Goal: Task Accomplishment & Management: Manage account settings

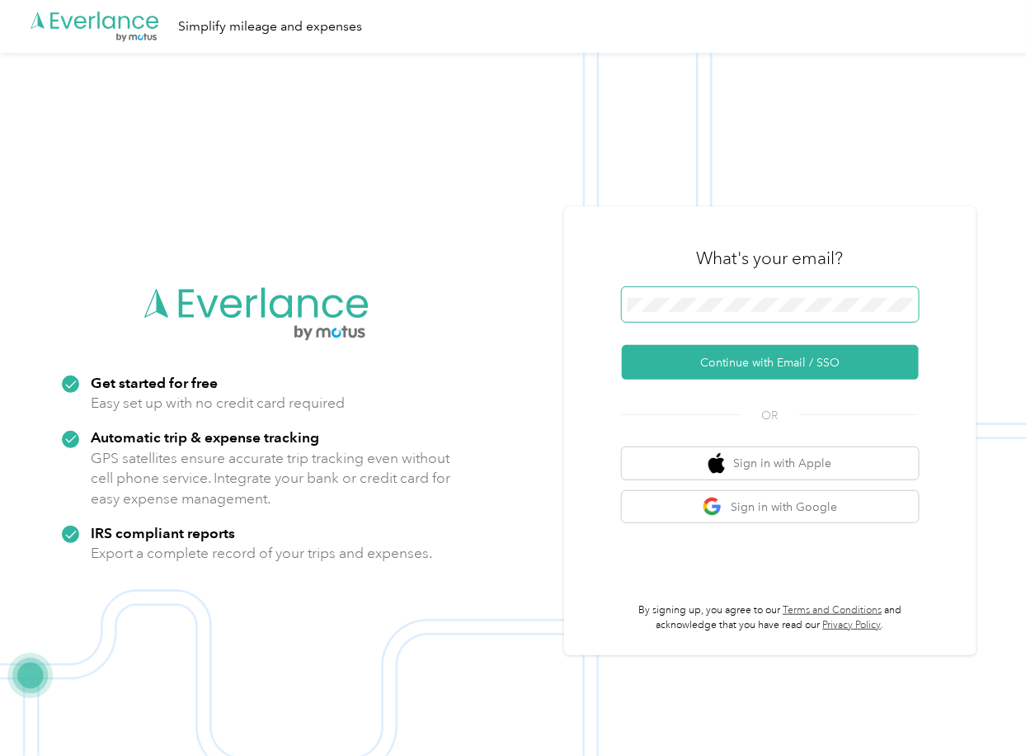
drag, startPoint x: 674, startPoint y: 284, endPoint x: 670, endPoint y: 292, distance: 9.2
click at [671, 287] on div "What's your email? Continue with Email / SSO OR Sign in with Apple Sign in with…" at bounding box center [770, 430] width 297 height 403
click at [669, 369] on button "Continue with Email / SSO" at bounding box center [770, 362] width 297 height 35
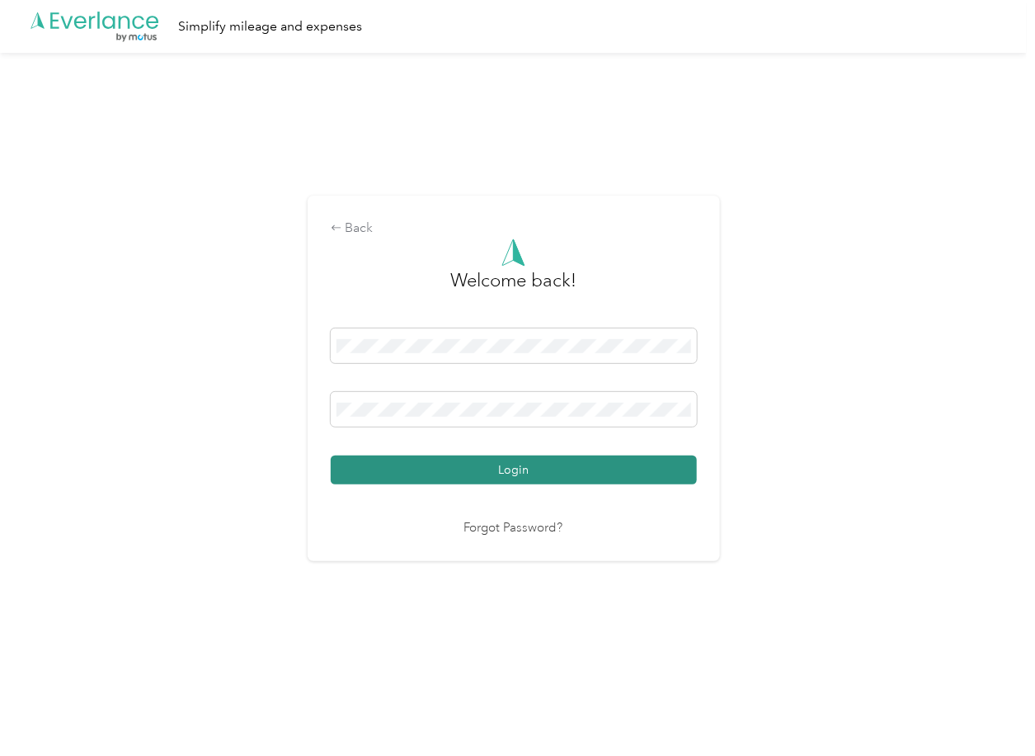
click at [418, 469] on button "Login" at bounding box center [514, 469] width 366 height 29
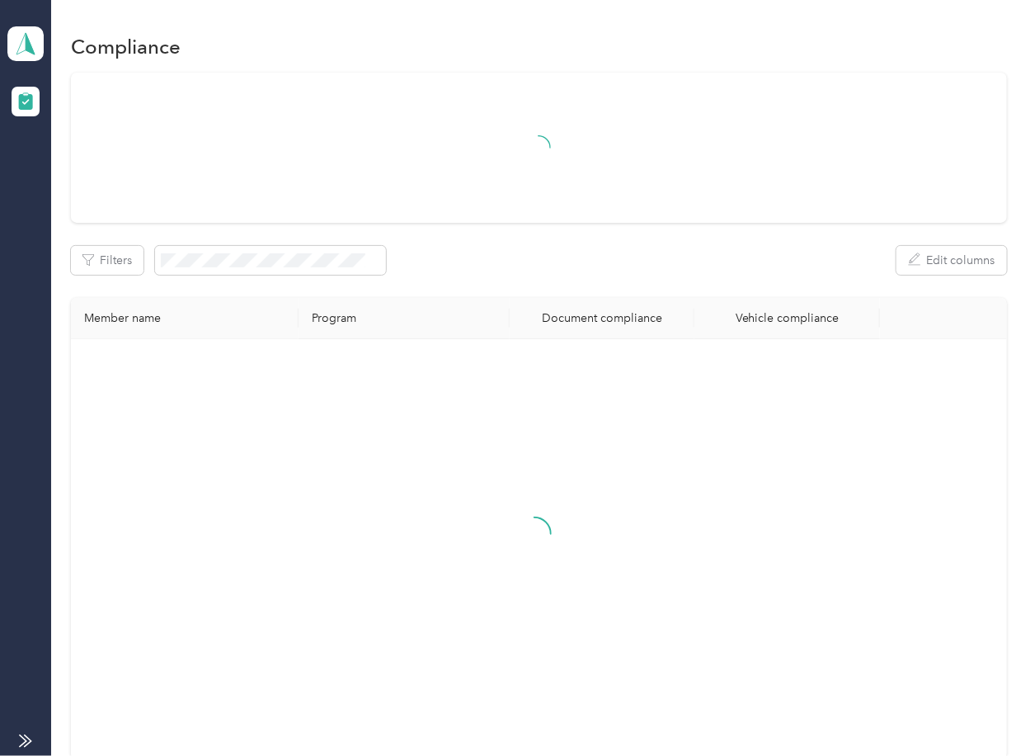
click at [547, 276] on div "Filters Edit columns Member name Program Document compliance Vehicle compliance" at bounding box center [539, 416] width 936 height 686
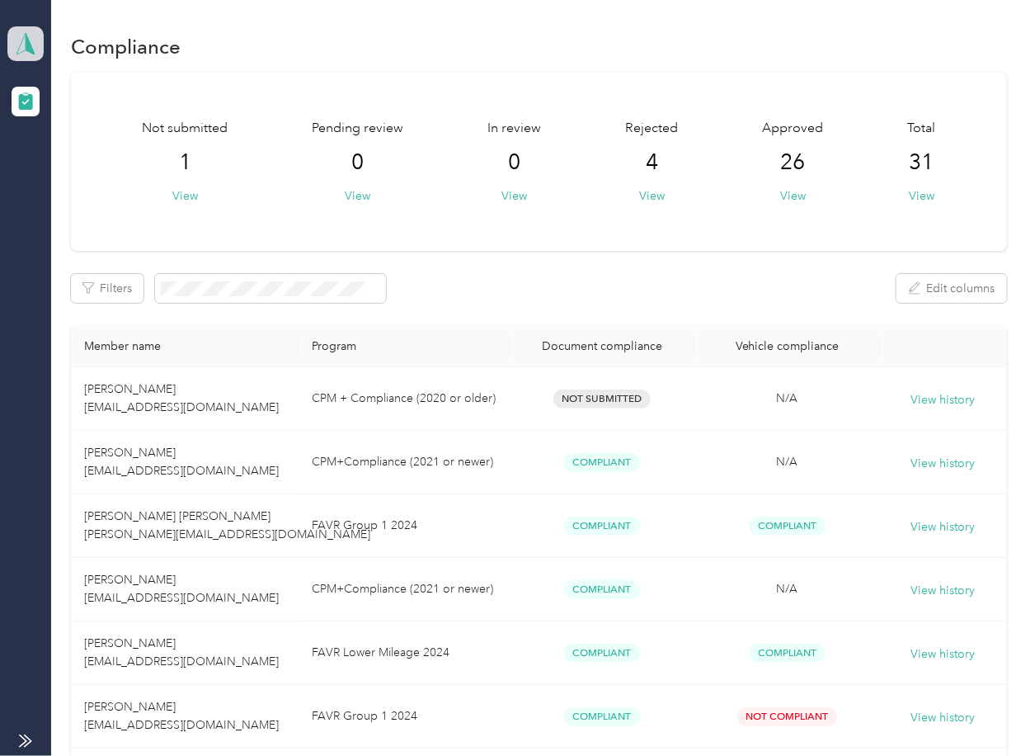
click at [25, 50] on icon at bounding box center [25, 43] width 25 height 23
click at [89, 167] on div "Log out" at bounding box center [181, 172] width 324 height 29
